Goal: Task Accomplishment & Management: Complete application form

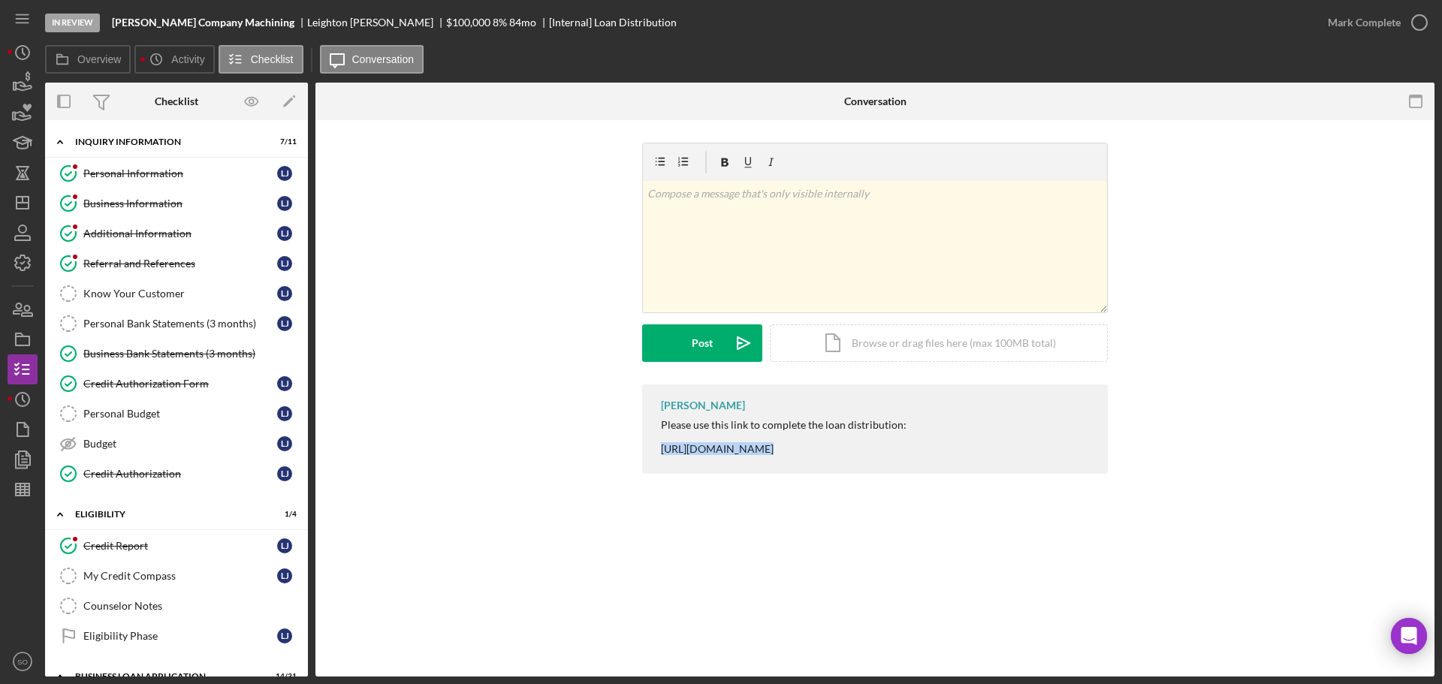
drag, startPoint x: 180, startPoint y: 421, endPoint x: 308, endPoint y: 415, distance: 127.8
click at [180, 421] on link "Personal Budget Personal Budget [PERSON_NAME]" at bounding box center [177, 414] width 248 height 30
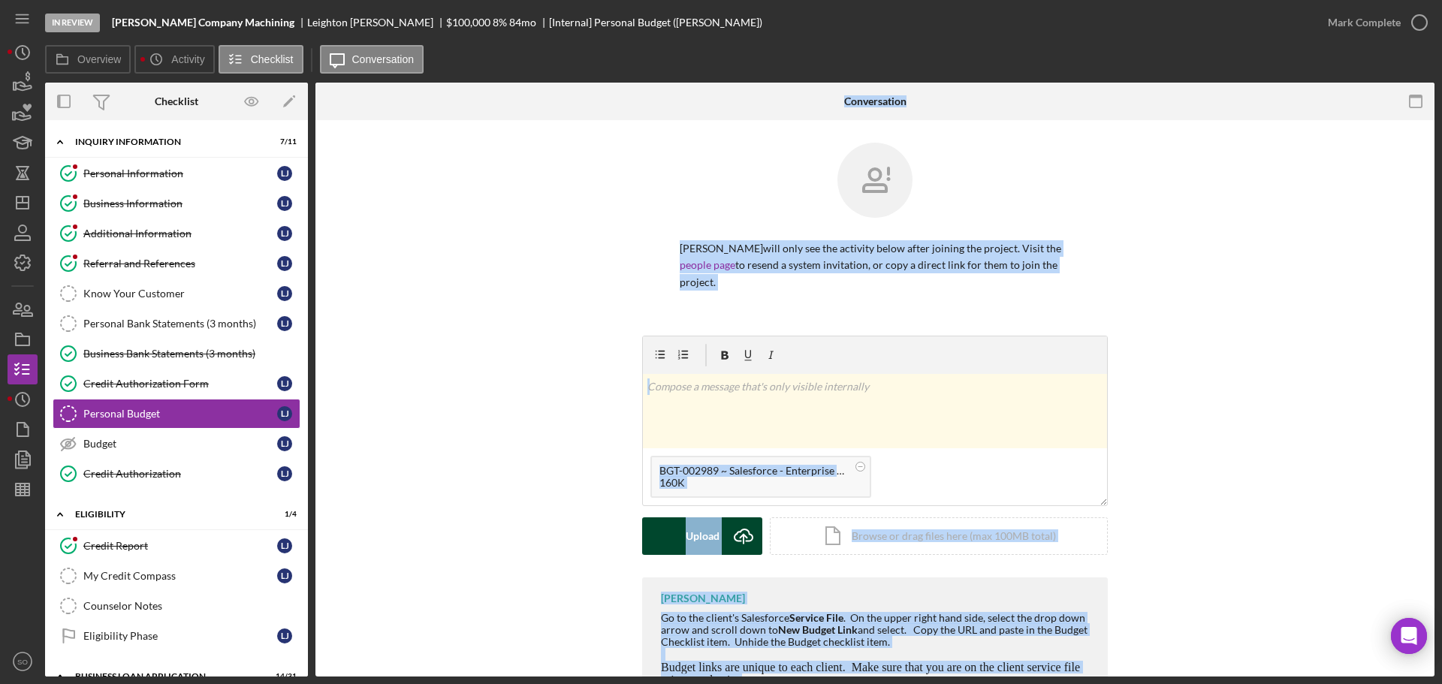
click at [716, 534] on div "Upload" at bounding box center [703, 536] width 34 height 38
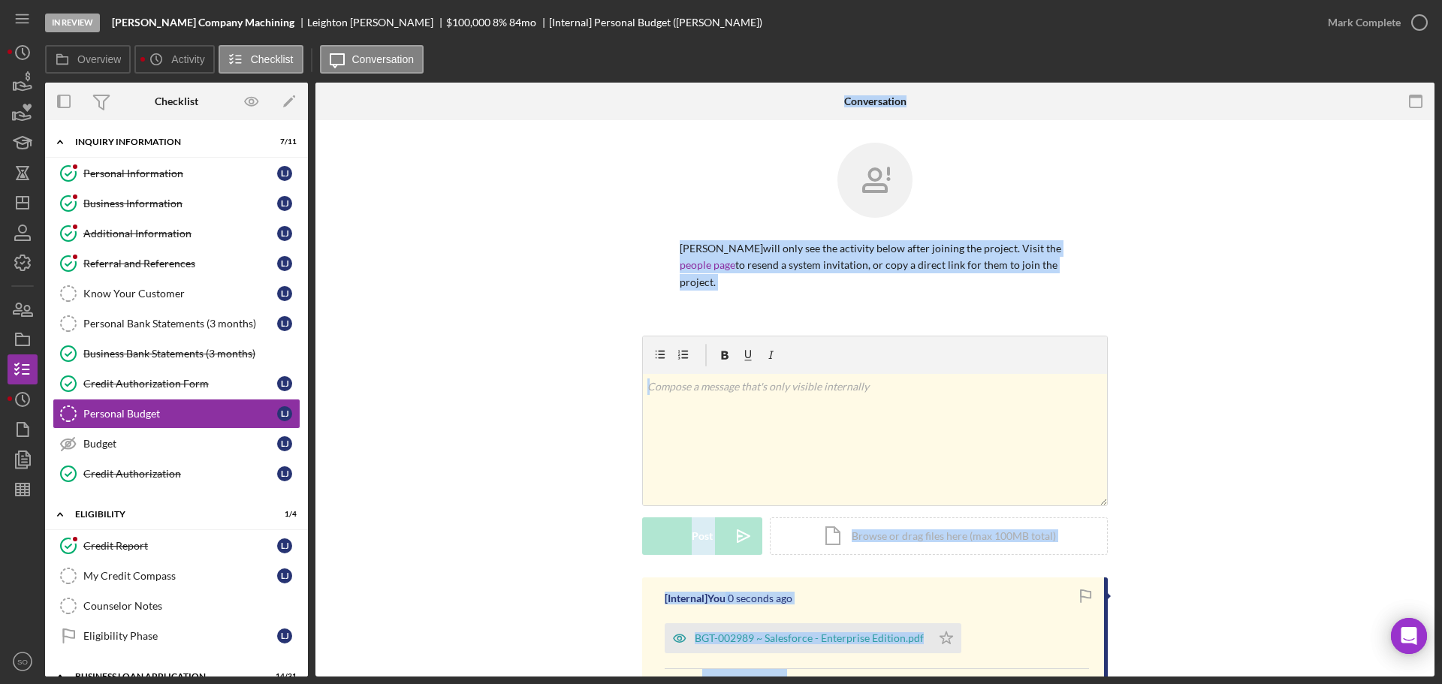
click at [605, 457] on div "v Color teal Color pink Remove color Add row above Add row below Add column bef…" at bounding box center [875, 457] width 1074 height 242
click at [529, 502] on div "v Color teal Color pink Remove color Add row above Add row below Add column bef…" at bounding box center [875, 457] width 1074 height 242
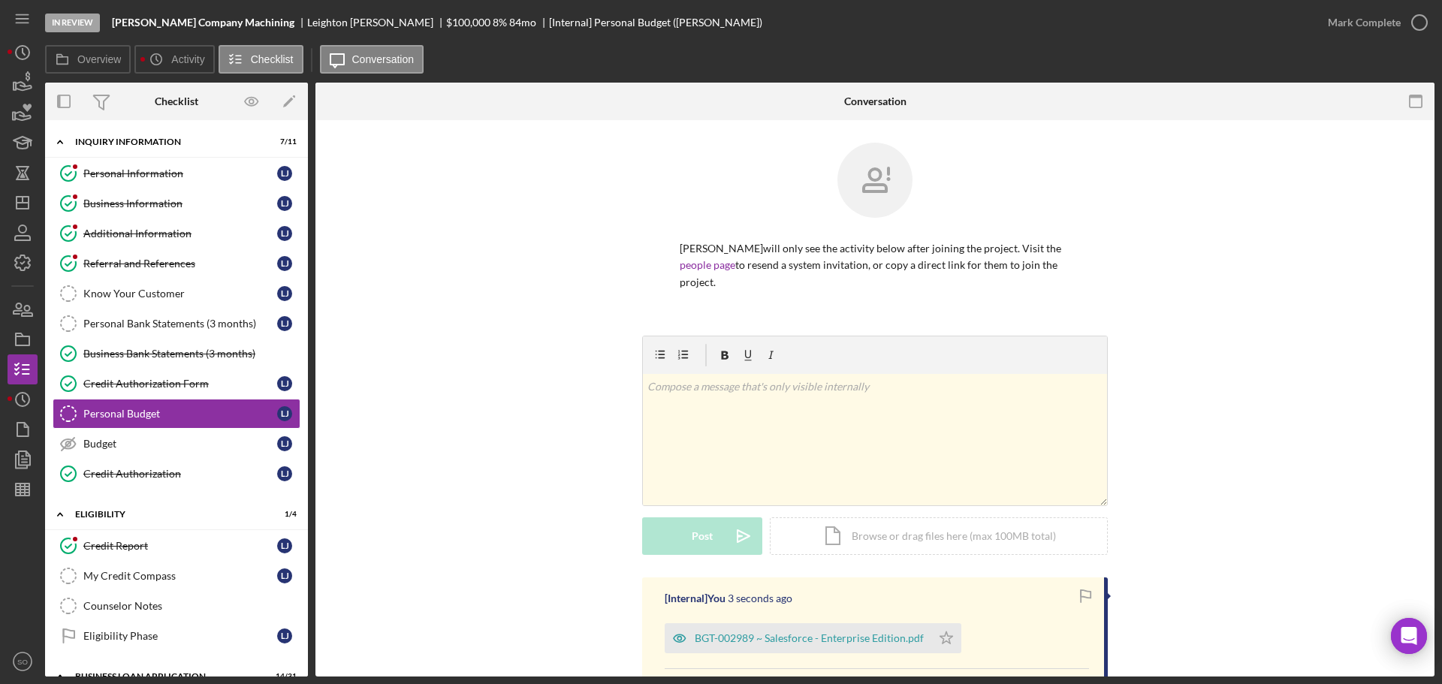
scroll to position [198, 0]
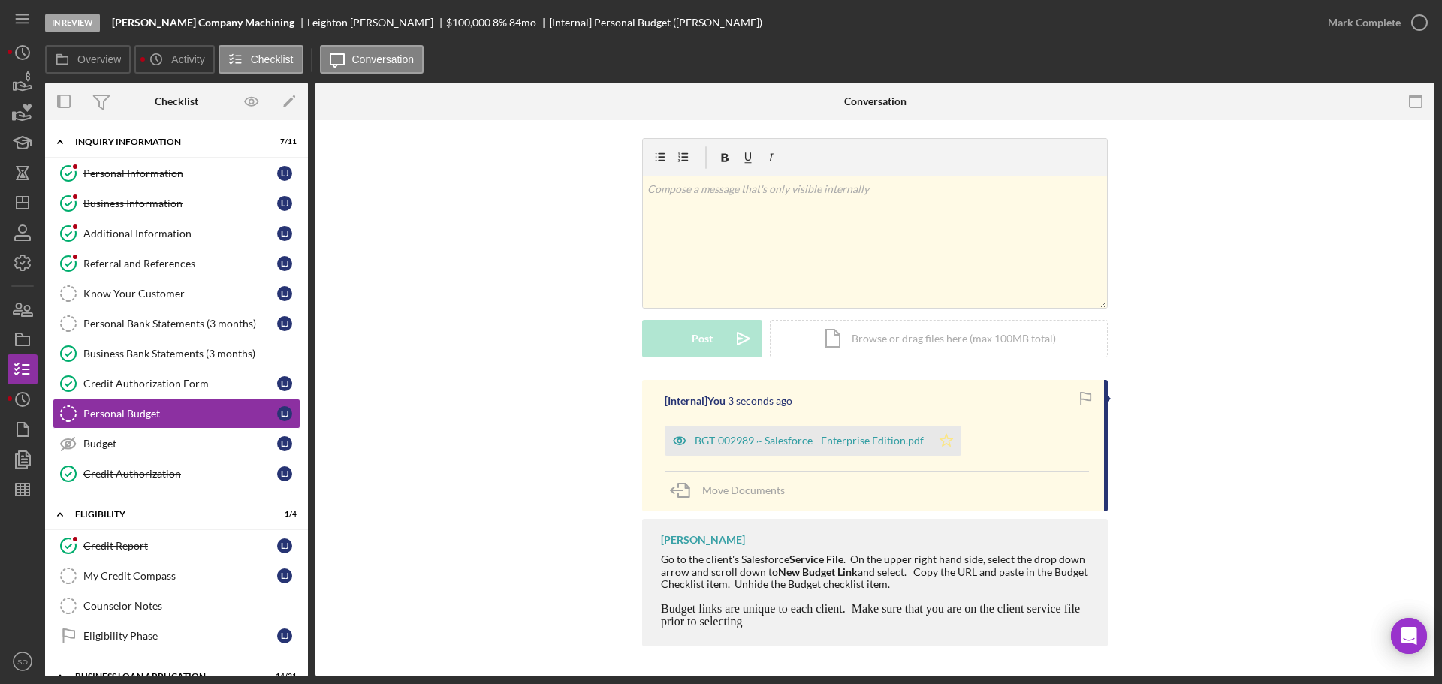
click at [937, 442] on icon "Icon/Star" at bounding box center [946, 441] width 30 height 30
click at [1359, 28] on div "Mark Complete" at bounding box center [1364, 23] width 73 height 30
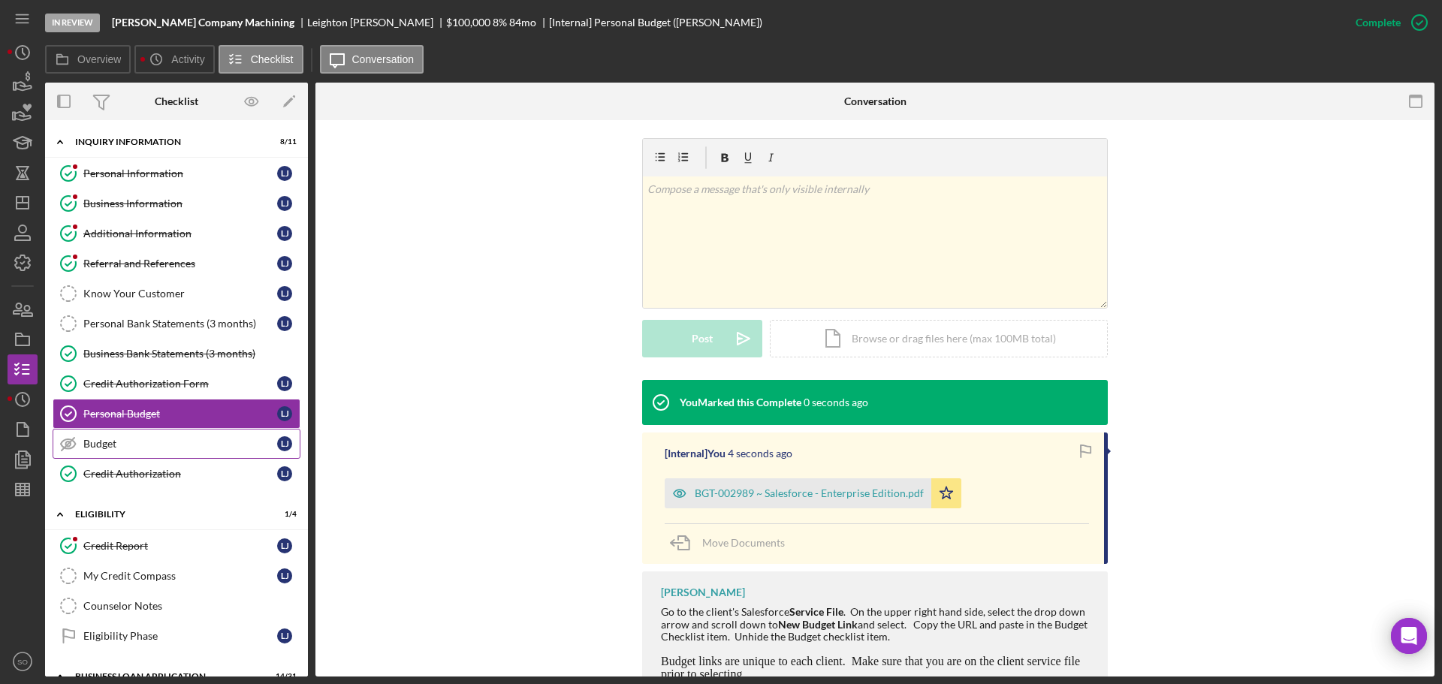
click at [141, 442] on div "Budget" at bounding box center [180, 444] width 194 height 12
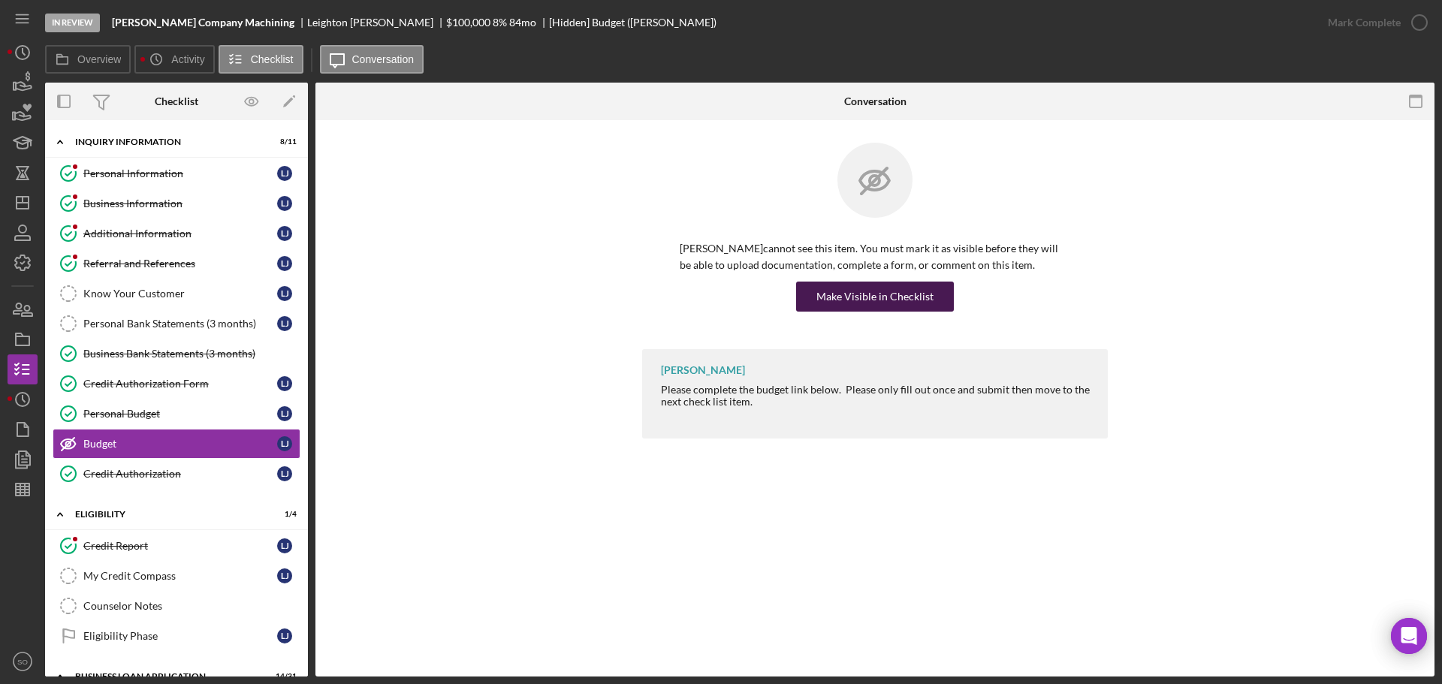
click at [924, 295] on div "Make Visible in Checklist" at bounding box center [874, 297] width 117 height 30
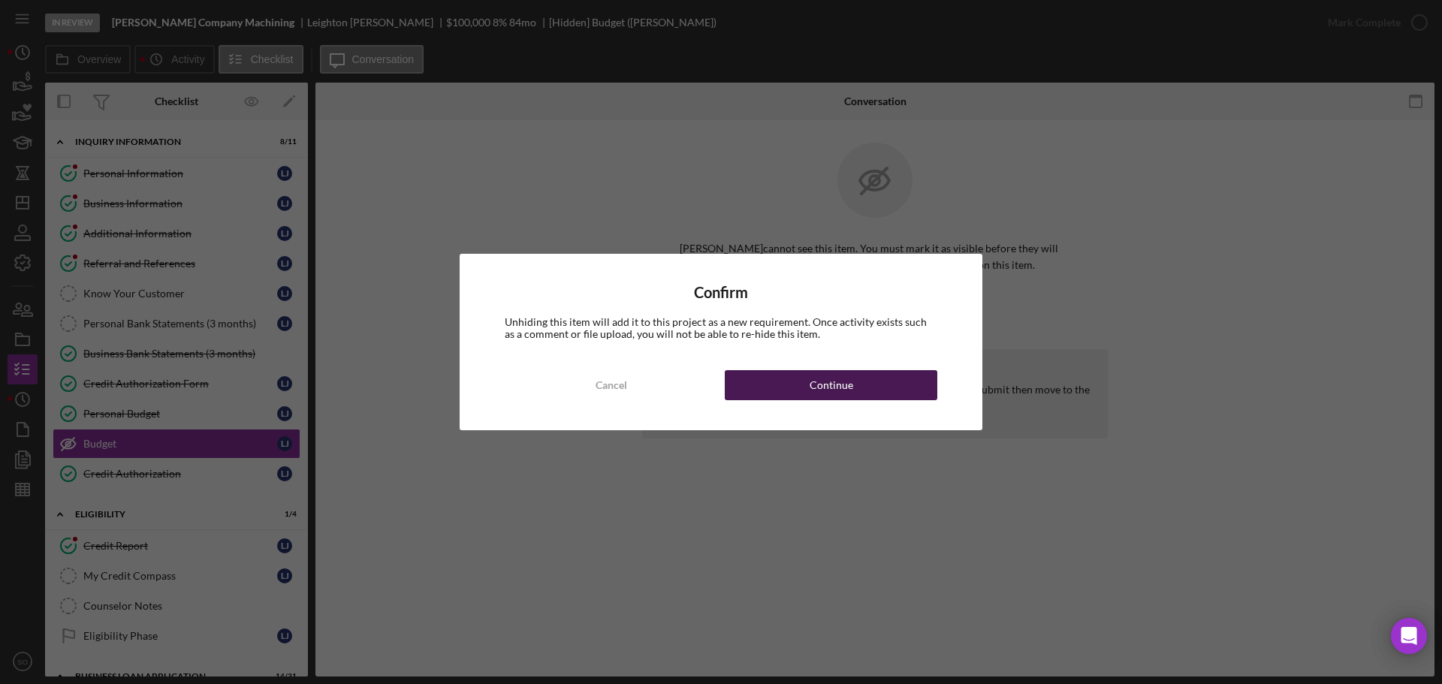
click at [906, 391] on button "Continue" at bounding box center [831, 385] width 213 height 30
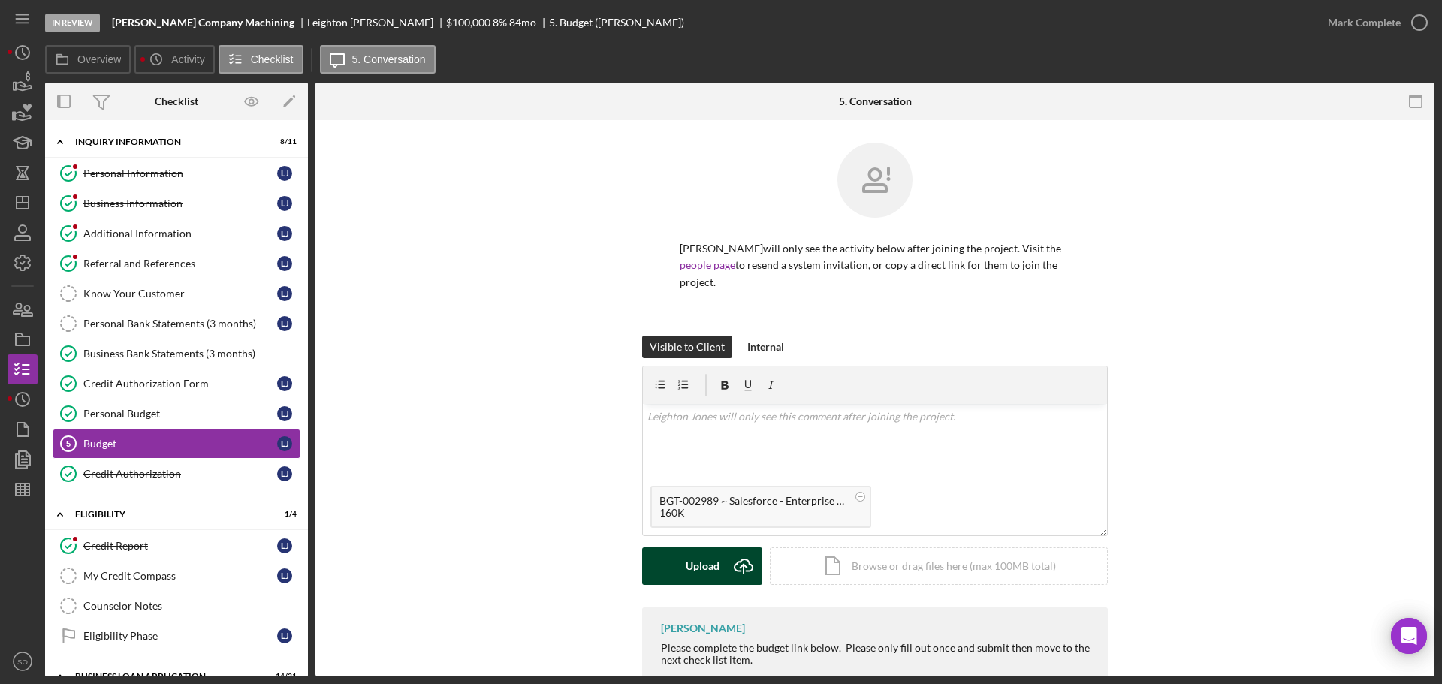
click at [691, 564] on div "Upload" at bounding box center [703, 566] width 34 height 38
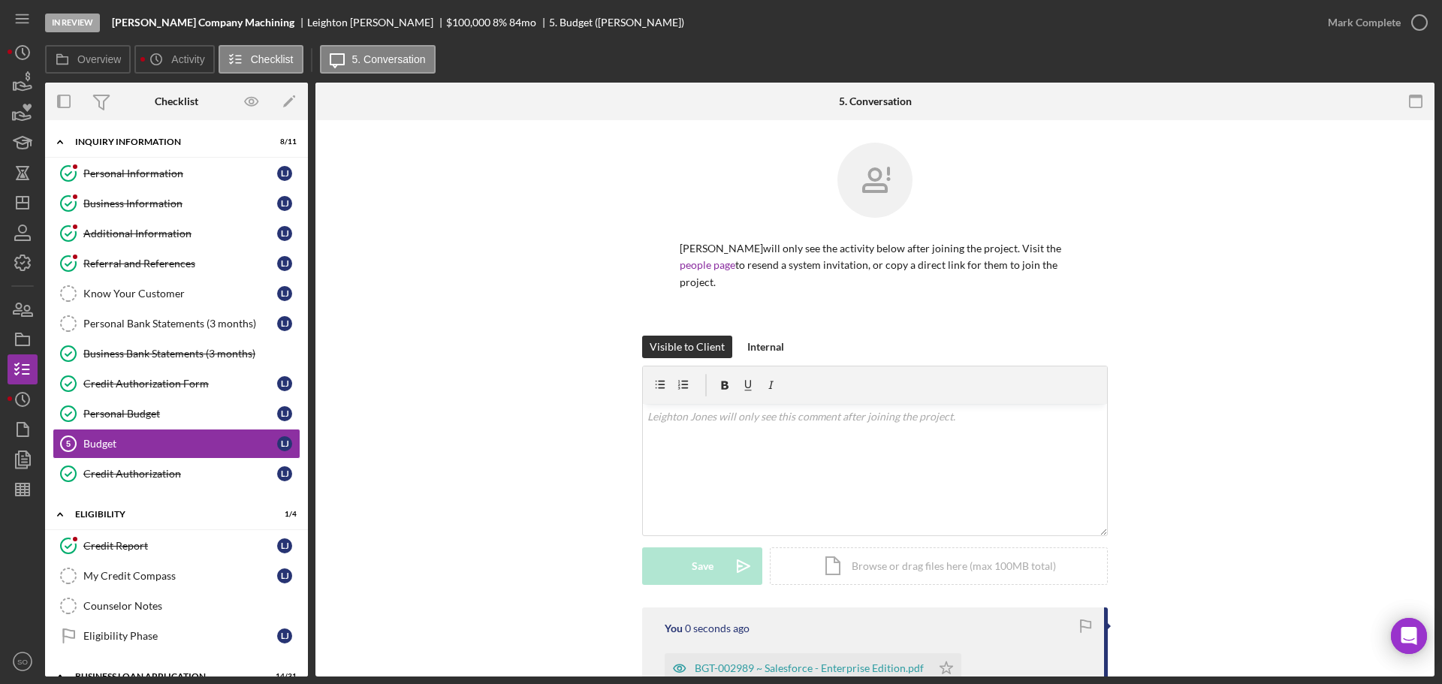
scroll to position [190, 0]
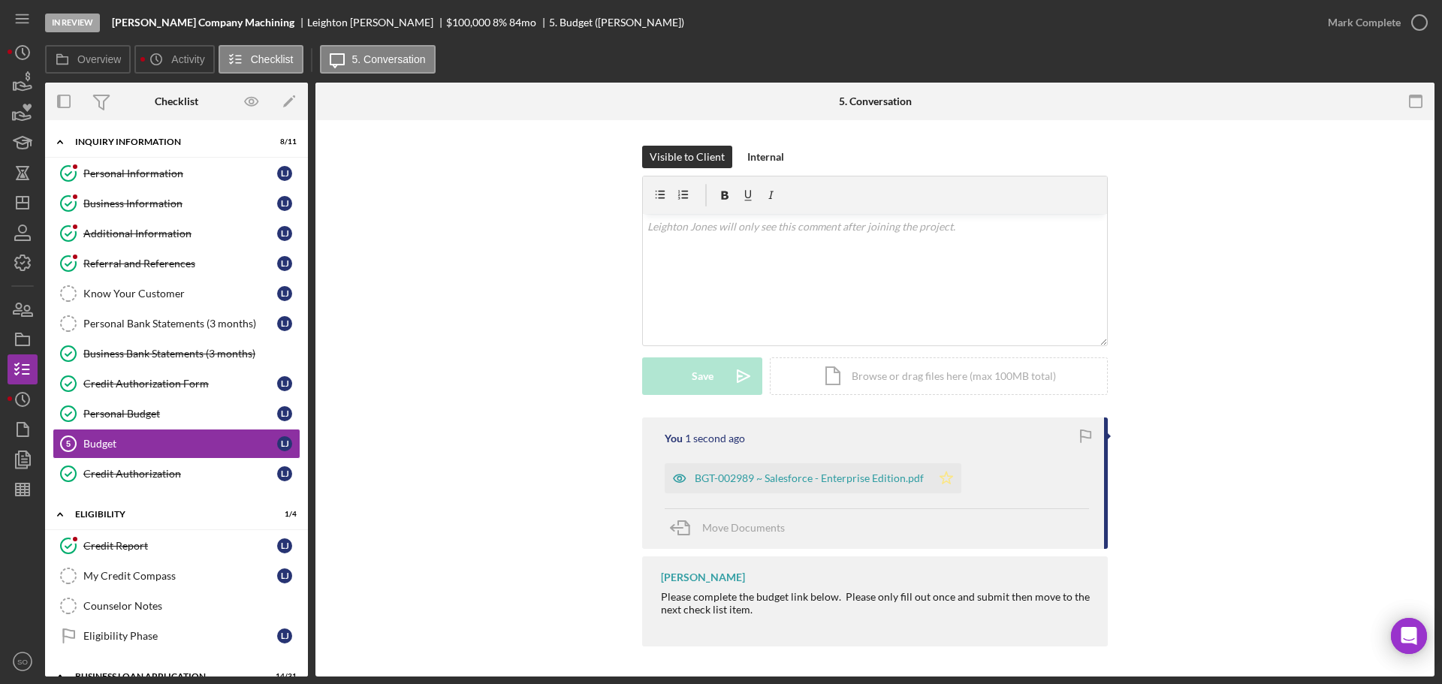
click at [944, 470] on icon "Icon/Star" at bounding box center [946, 478] width 30 height 30
click at [1340, 27] on div "Mark Complete" at bounding box center [1364, 23] width 73 height 30
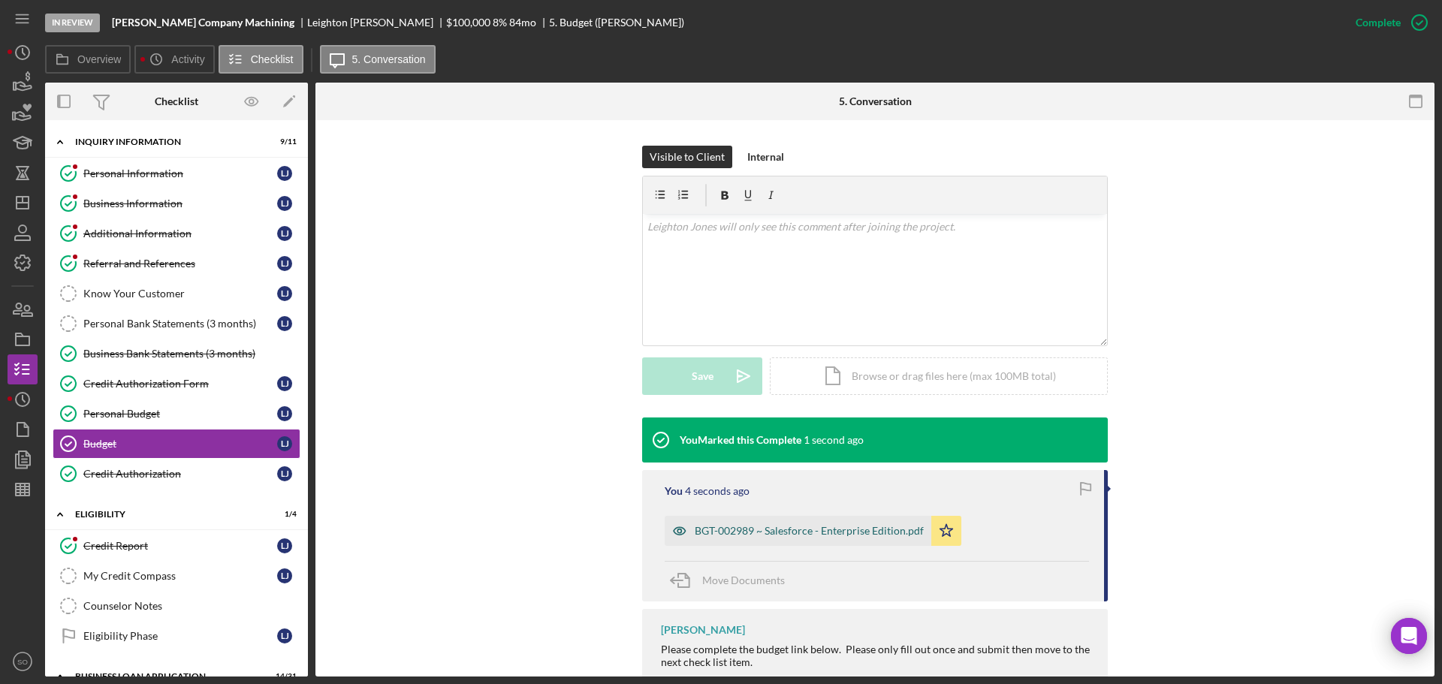
click at [848, 540] on div "BGT-002989 ~ Salesforce - Enterprise Edition.pdf" at bounding box center [798, 531] width 267 height 30
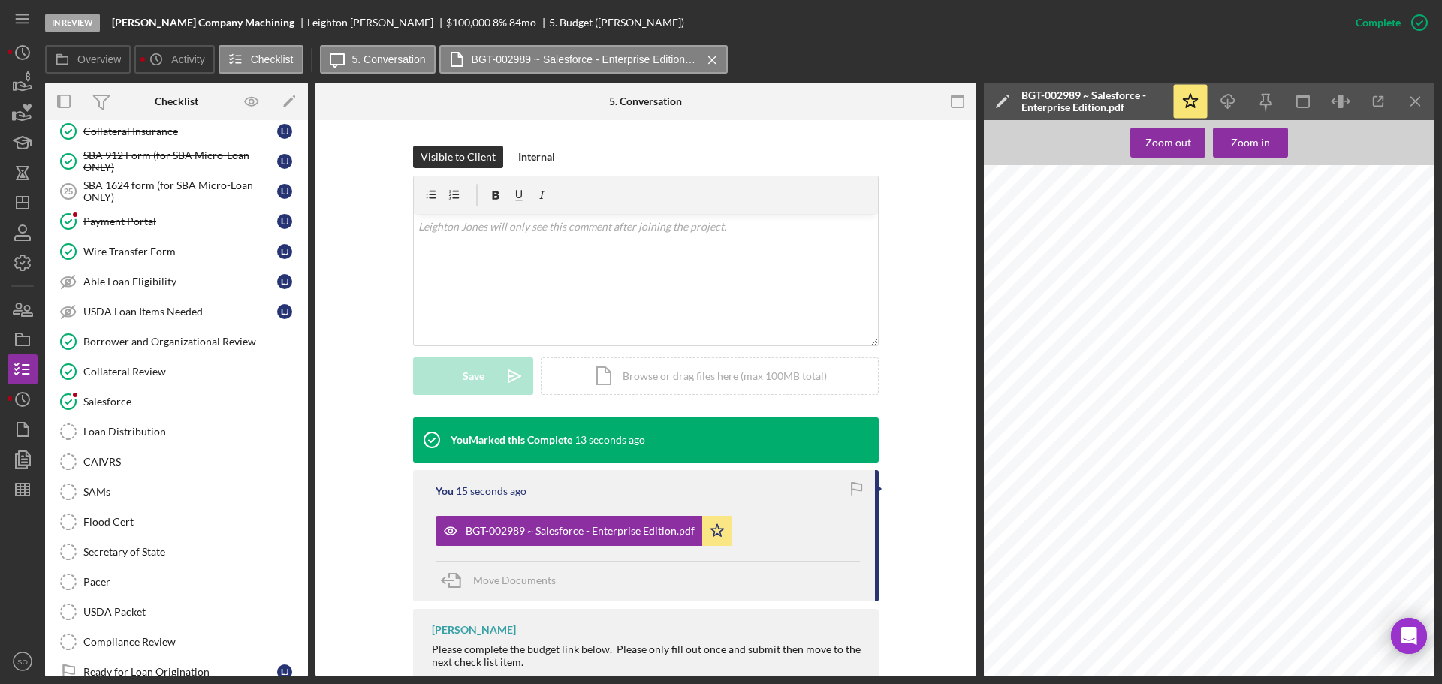
scroll to position [1712, 0]
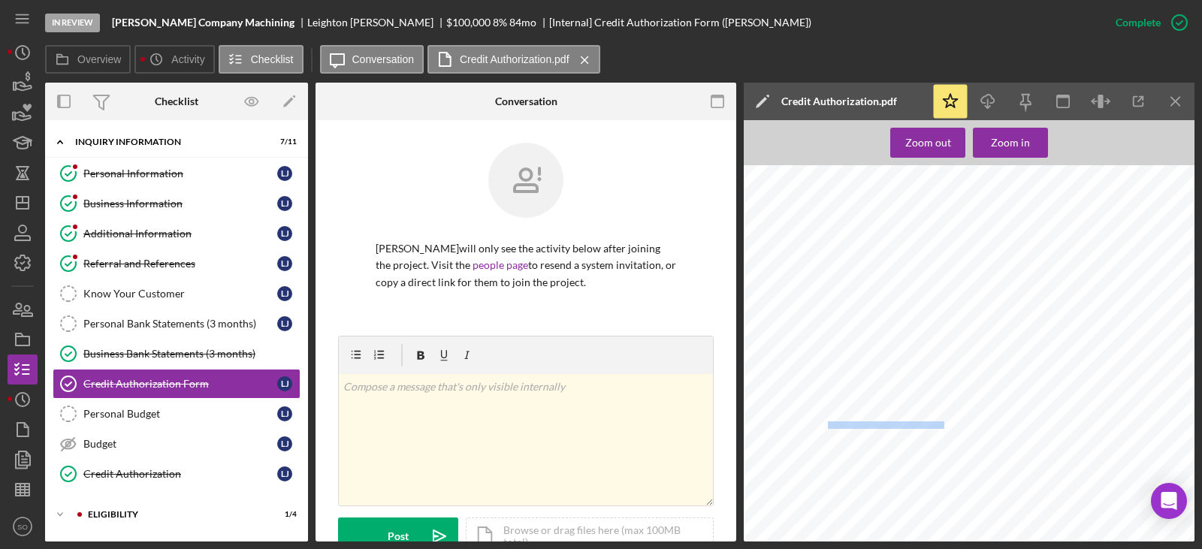
scroll to position [420, 0]
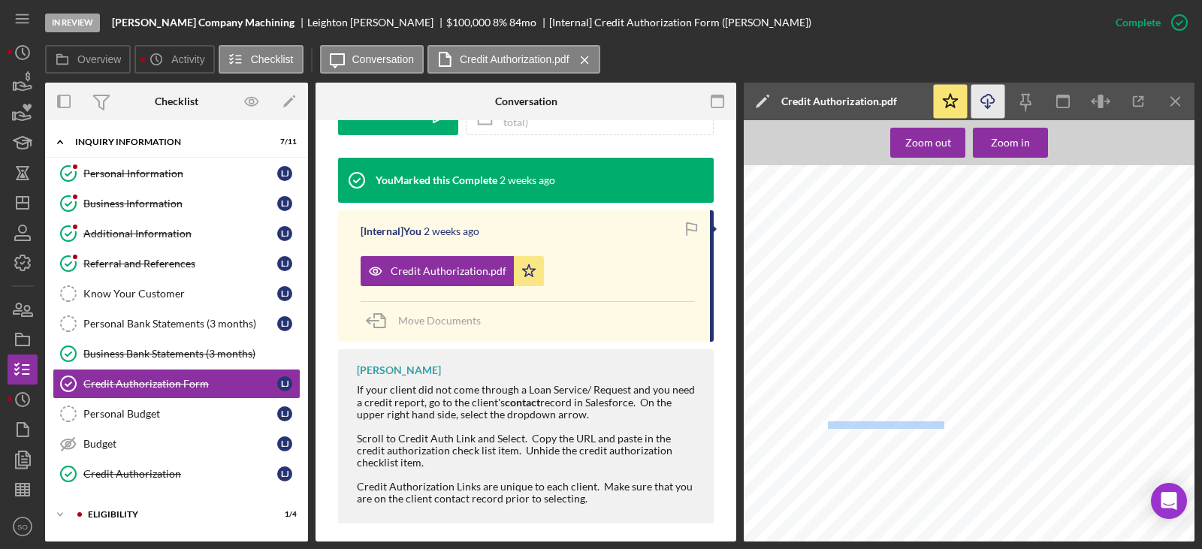
drag, startPoint x: 994, startPoint y: 99, endPoint x: 994, endPoint y: 111, distance: 12.0
click at [994, 99] on icon "Icon/Download" at bounding box center [988, 102] width 34 height 34
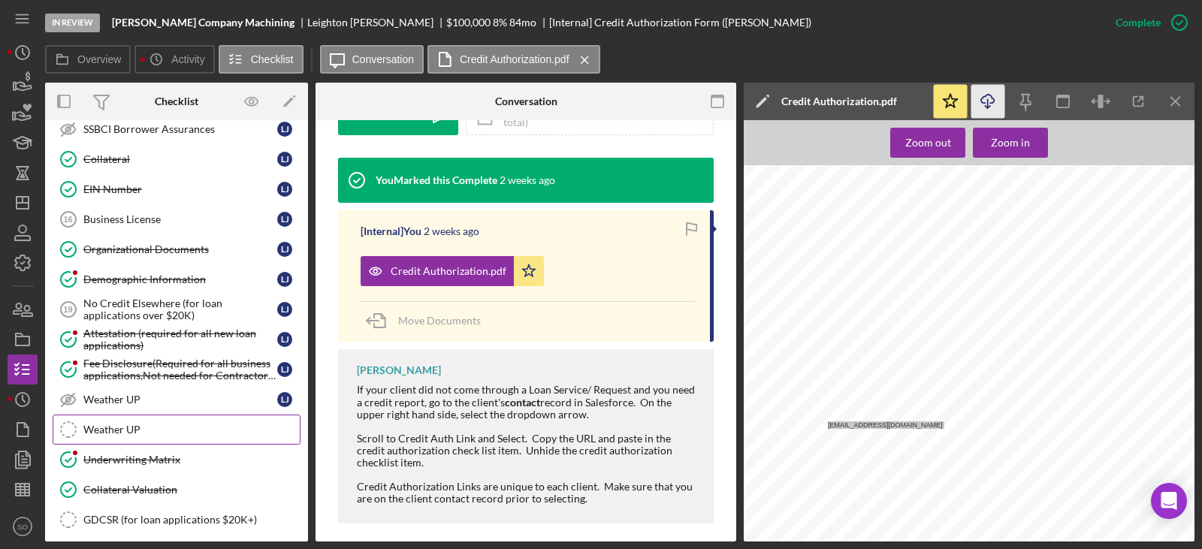
scroll to position [826, 0]
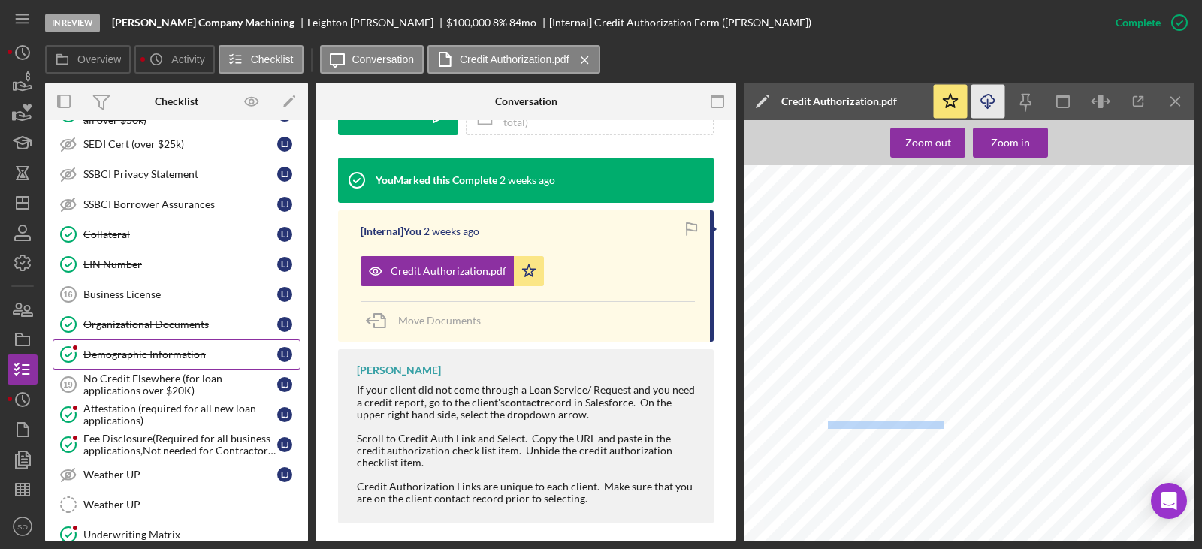
click at [165, 345] on link "Demographic Information Demographic Information L J" at bounding box center [177, 354] width 248 height 30
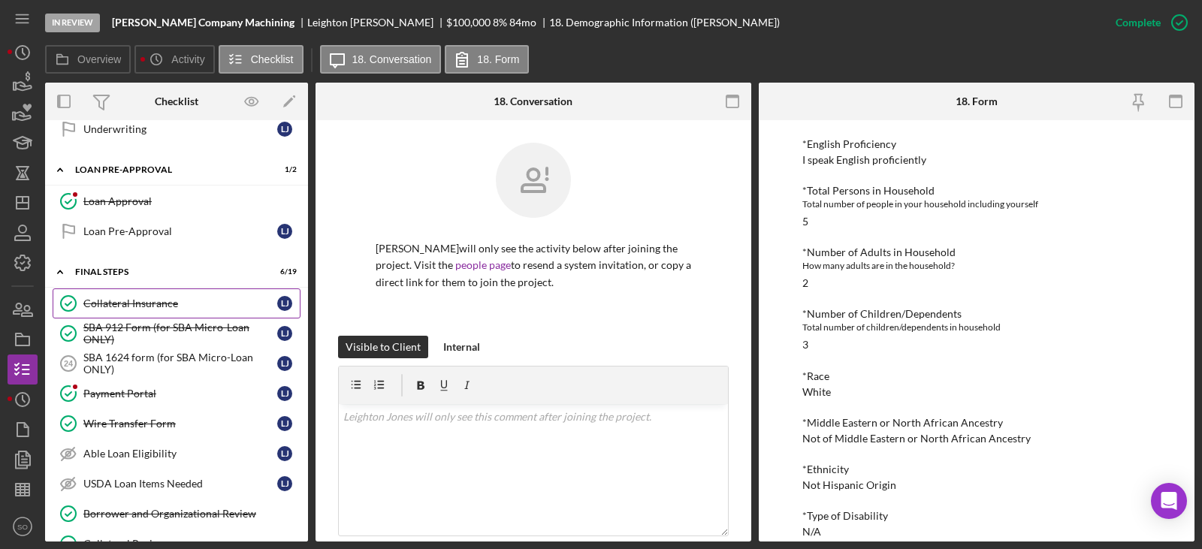
scroll to position [1718, 0]
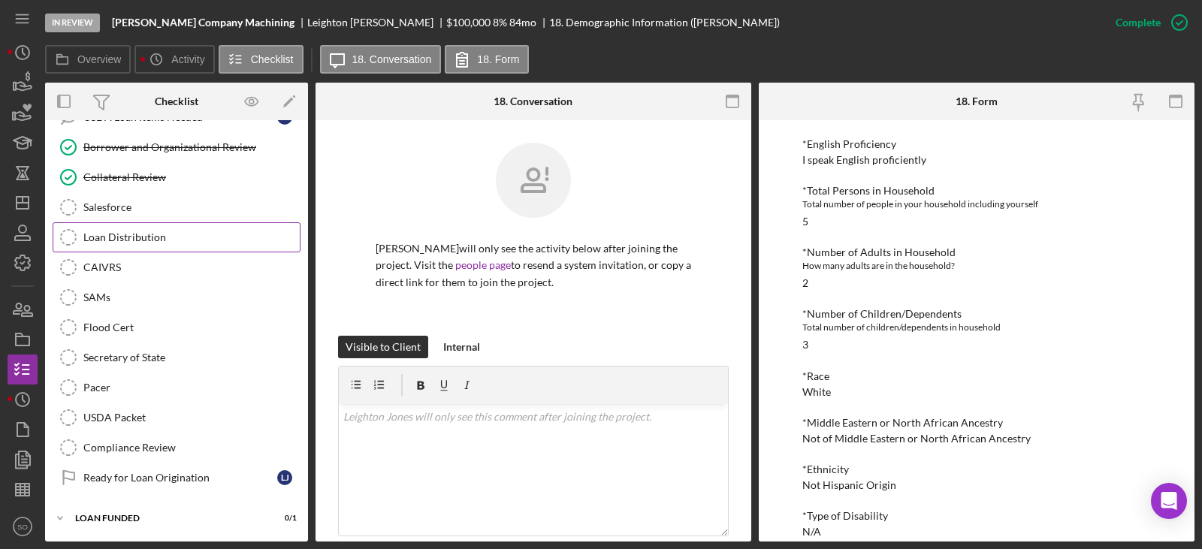
drag, startPoint x: 115, startPoint y: 218, endPoint x: 123, endPoint y: 224, distance: 10.2
click at [115, 218] on link "Salesforce Salesforce" at bounding box center [177, 207] width 248 height 30
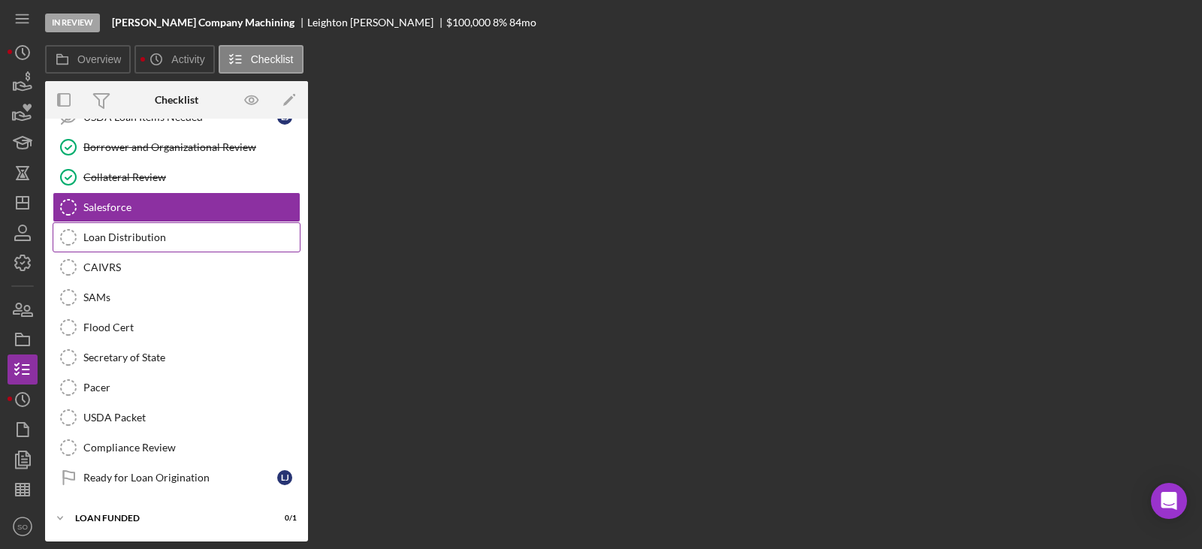
scroll to position [1718, 0]
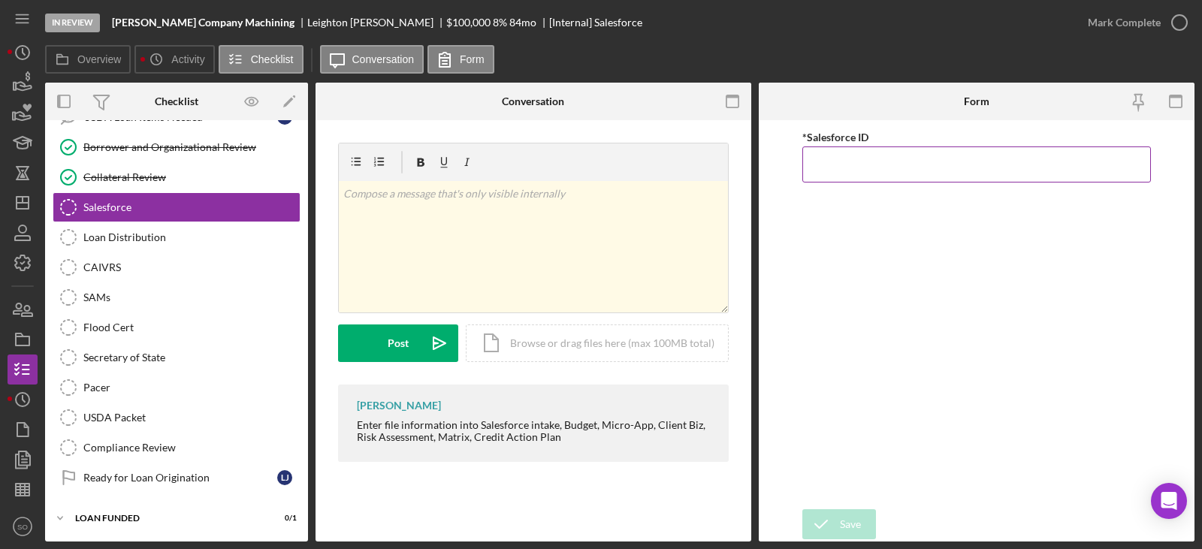
click at [838, 170] on input "*Salesforce ID" at bounding box center [976, 164] width 348 height 36
paste input "a0wPC000002QZ4DYAW"
type input "a0wPC000002QZ4DYAW"
click at [852, 502] on form "*Salesforce ID a0wPC000002QZ4DYAW Save Save" at bounding box center [977, 330] width 436 height 421
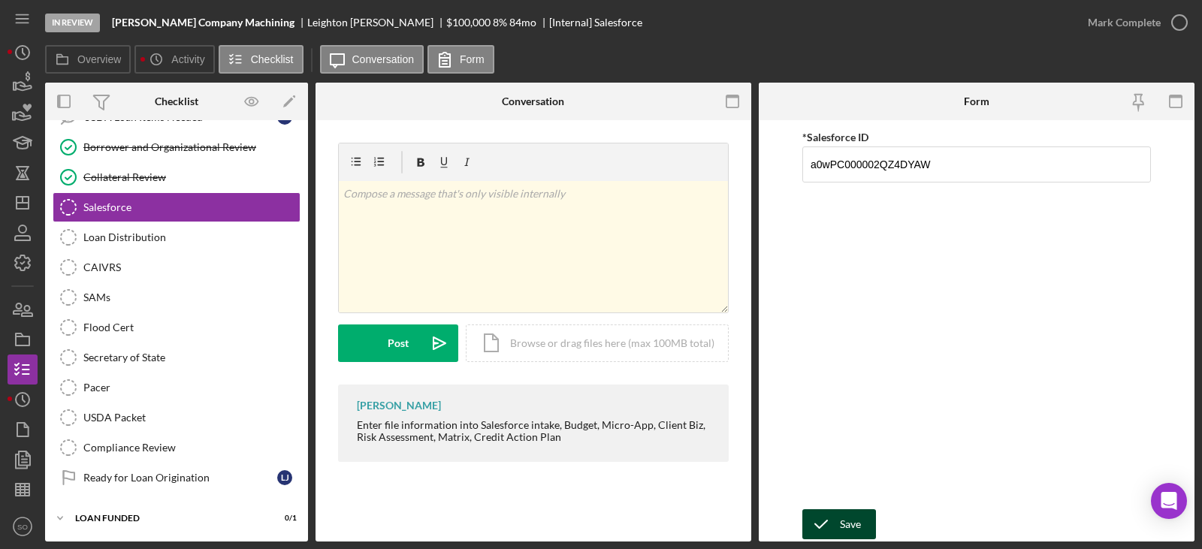
click at [852, 511] on div "Save" at bounding box center [850, 524] width 21 height 30
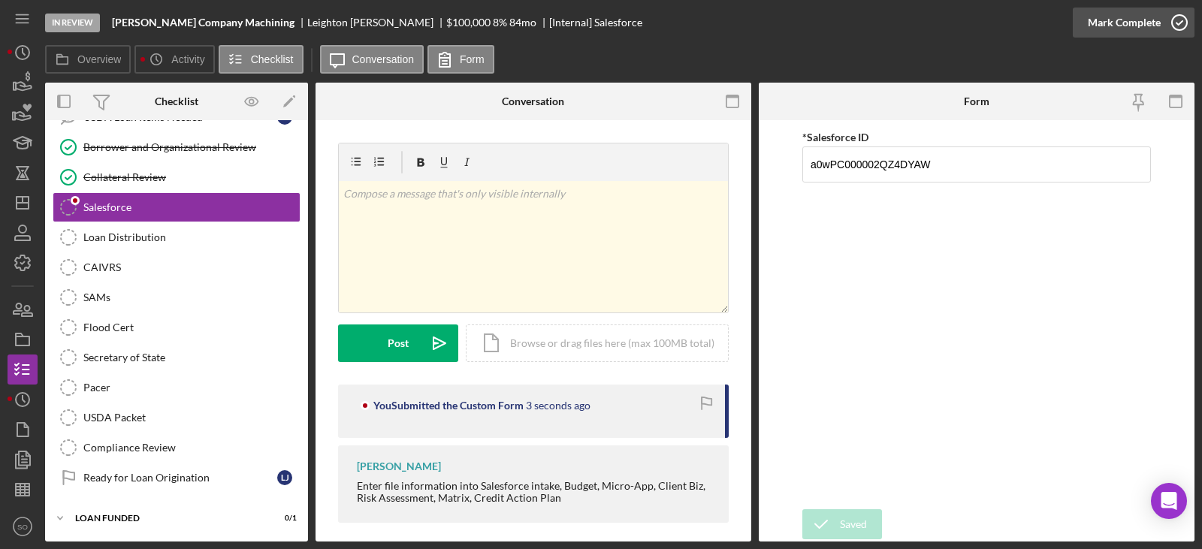
click at [1109, 27] on div "Mark Complete" at bounding box center [1123, 23] width 73 height 30
